Goal: Check status: Check status

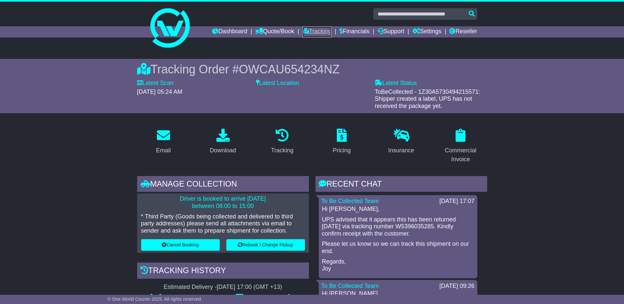
click at [322, 28] on link "Tracking" at bounding box center [316, 31] width 29 height 11
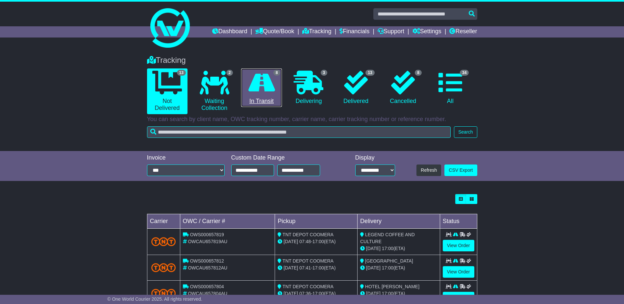
click at [260, 92] on icon at bounding box center [261, 83] width 27 height 24
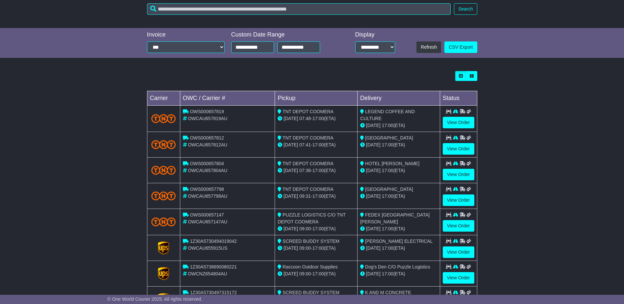
scroll to position [155, 0]
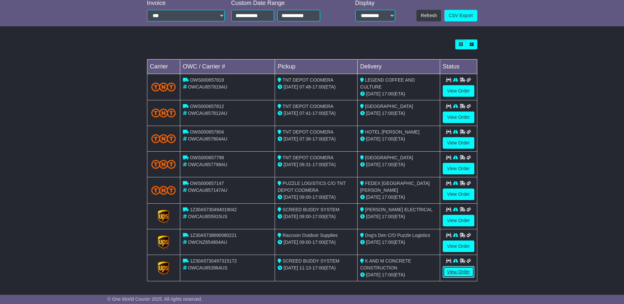
click at [462, 271] on link "View Order" at bounding box center [459, 272] width 32 height 12
